Goal: Answer question/provide support: Answer question/provide support

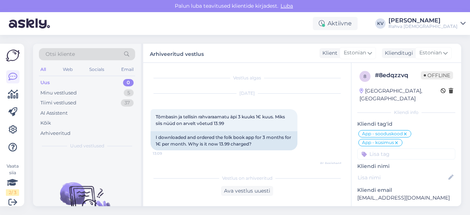
scroll to position [400, 0]
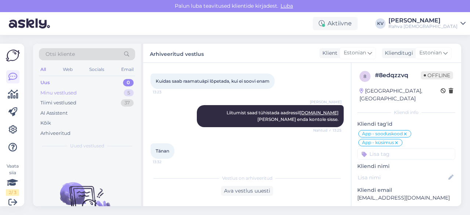
click at [87, 91] on div "Minu vestlused 5" at bounding box center [87, 93] width 96 height 10
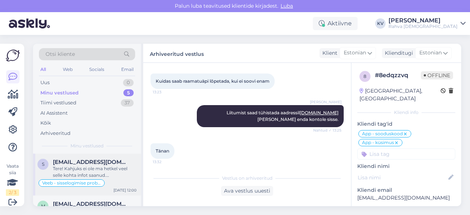
click at [94, 166] on div "Tere! Kahjuks ei ole ma hetkel veel selle kohta infot saanud. [PERSON_NAME] [PE…" at bounding box center [95, 171] width 84 height 13
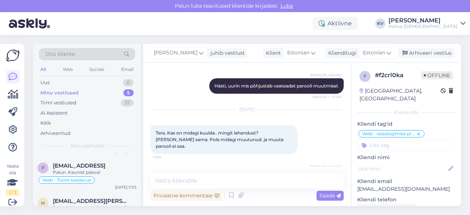
scroll to position [73, 0]
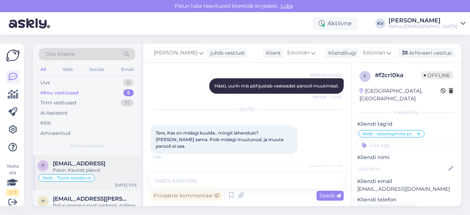
click at [85, 164] on span "[EMAIL_ADDRESS]" at bounding box center [79, 163] width 52 height 7
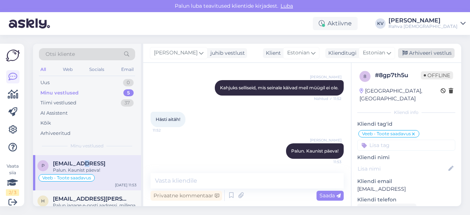
click at [430, 53] on div "Arhiveeri vestlus" at bounding box center [426, 53] width 57 height 10
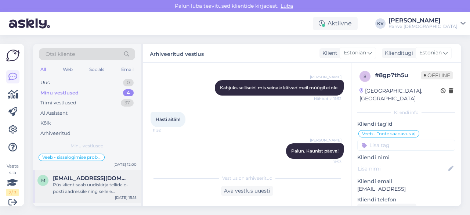
scroll to position [37, 0]
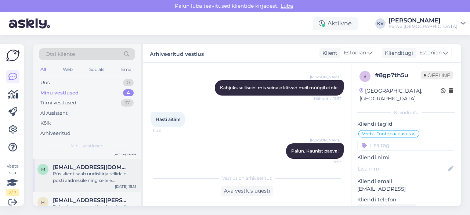
click at [84, 166] on span "[EMAIL_ADDRESS][DOMAIN_NAME]" at bounding box center [91, 167] width 76 height 7
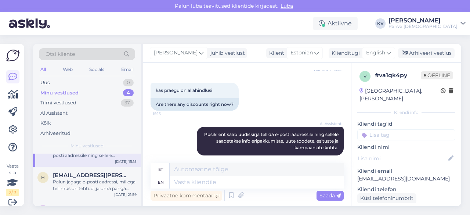
scroll to position [73, 0]
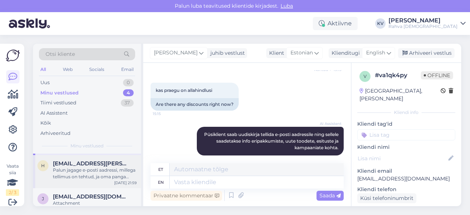
click at [72, 179] on div "Palun jagage e-posti aadressi, millega tellimus on tehtud, ja oma panga makseko…" at bounding box center [95, 173] width 84 height 13
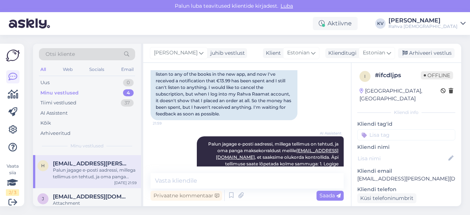
scroll to position [218, 0]
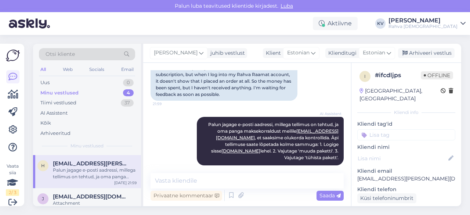
click at [390, 129] on input at bounding box center [406, 134] width 98 height 11
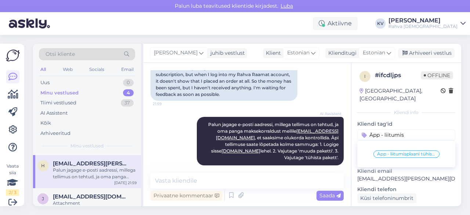
type input "Äpp - liitumis"
click at [425, 152] on span "Äpp - liitumisplaani tühistamine" at bounding box center [406, 154] width 59 height 4
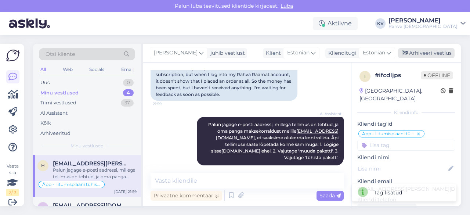
click at [433, 52] on div "Arhiveeri vestlus" at bounding box center [426, 53] width 57 height 10
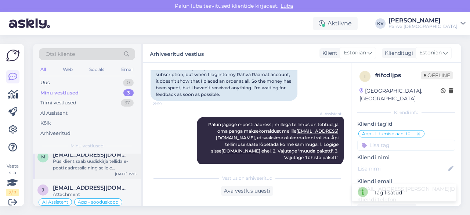
scroll to position [57, 0]
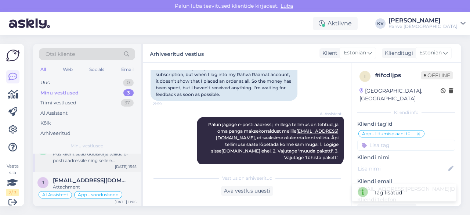
click at [74, 177] on span "[EMAIL_ADDRESS][DOMAIN_NAME]" at bounding box center [91, 180] width 76 height 7
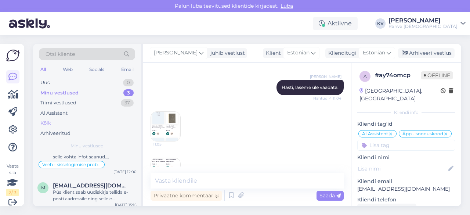
scroll to position [0, 0]
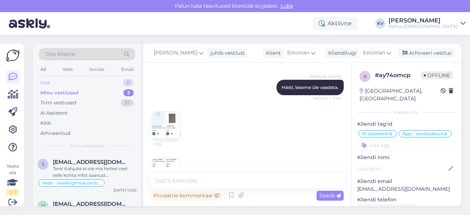
click at [55, 82] on div "Uus 0" at bounding box center [87, 82] width 96 height 10
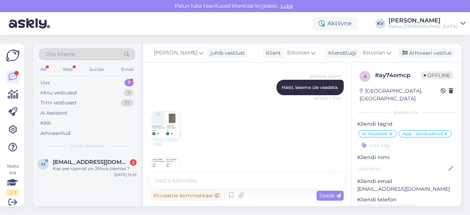
click at [67, 82] on div "Uus 1" at bounding box center [87, 82] width 96 height 10
click at [73, 179] on div "m [EMAIL_ADDRESS][DOMAIN_NAME] 1 Kas see raamat on Jõhvis olemas ? [DATE] 15:25" at bounding box center [87, 166] width 108 height 26
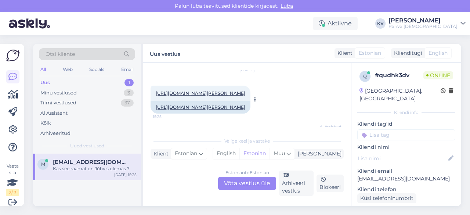
scroll to position [12, 0]
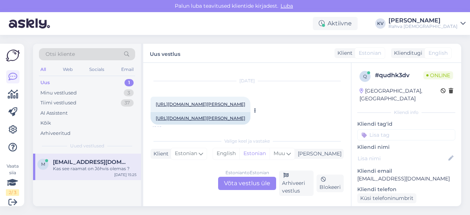
click at [228, 101] on div "[URL][DOMAIN_NAME][PERSON_NAME] 15:25" at bounding box center [200, 104] width 100 height 15
click at [238, 106] on link "[URL][DOMAIN_NAME][PERSON_NAME]" at bounding box center [201, 104] width 90 height 6
click at [252, 190] on div "Estonian to Estonian Võta vestlus üle Arhiveeri vestlus Blokeeri" at bounding box center [246, 182] width 193 height 25
click at [251, 182] on div "Estonian to Estonian Võta vestlus üle" at bounding box center [247, 183] width 58 height 13
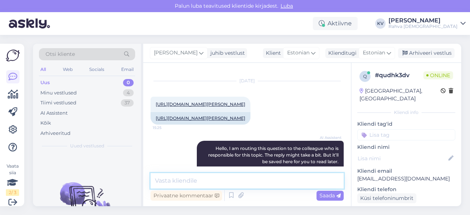
click at [205, 174] on textarea at bounding box center [246, 180] width 193 height 15
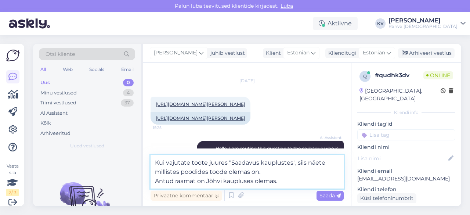
type textarea "Kui vajutate toote juures "Saadavus kauplustes", siis näete millistes poodides …"
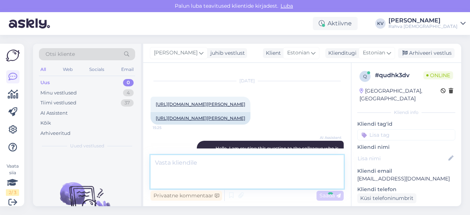
scroll to position [164, 0]
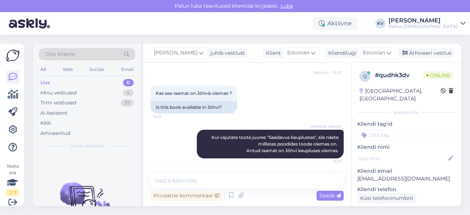
click at [431, 129] on input at bounding box center [406, 134] width 98 height 11
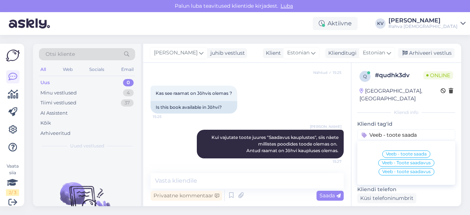
type input "Veeb - toote saada"
click at [418, 160] on span "Veeb - Toote saadavus" at bounding box center [406, 162] width 49 height 4
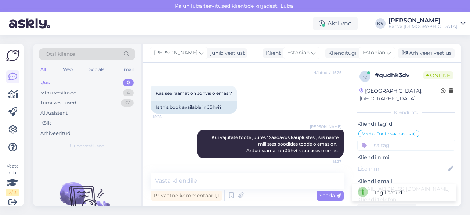
click at [394, 139] on input at bounding box center [406, 144] width 98 height 11
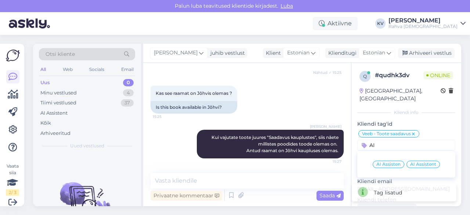
type input "AI"
click at [421, 162] on span "AI Assistent" at bounding box center [423, 164] width 26 height 4
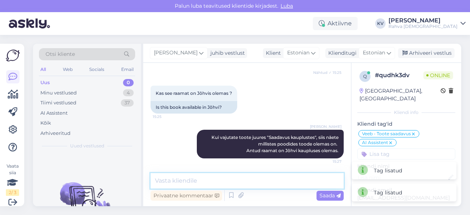
click at [290, 180] on textarea at bounding box center [246, 180] width 193 height 15
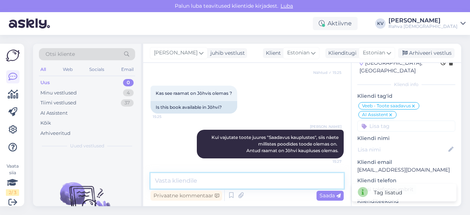
scroll to position [0, 0]
